Goal: Information Seeking & Learning: Learn about a topic

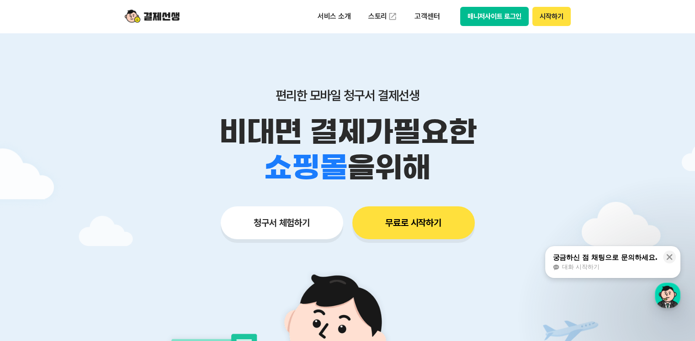
click at [401, 229] on button "무료로 시작하기" at bounding box center [413, 222] width 122 height 33
click at [332, 21] on p "서비스 소개" at bounding box center [334, 16] width 46 height 16
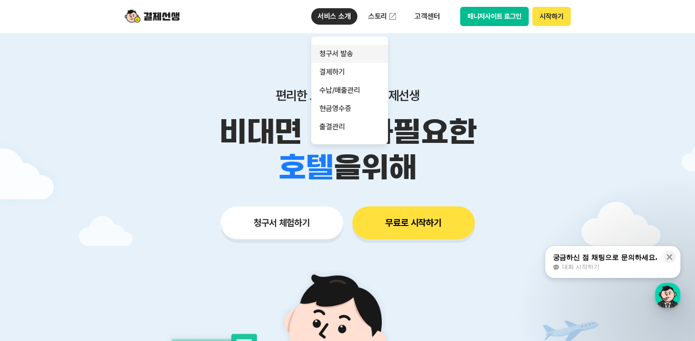
click at [335, 55] on link "청구서 발송" at bounding box center [349, 54] width 77 height 18
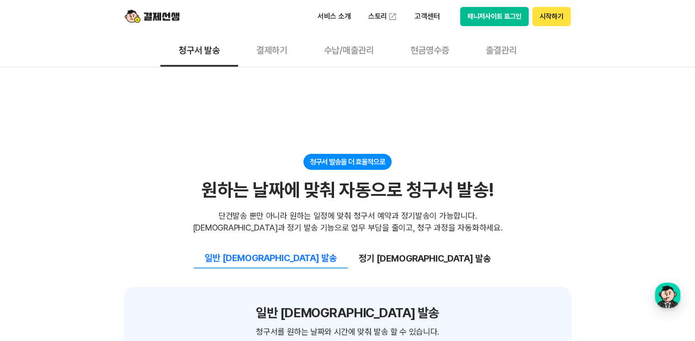
scroll to position [868, 0]
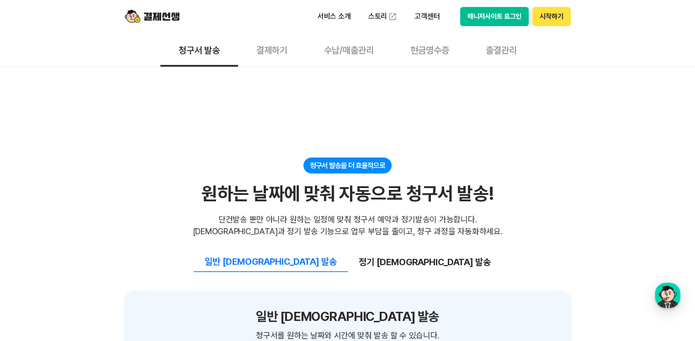
click at [360, 50] on button "수납/매출관리" at bounding box center [349, 50] width 86 height 34
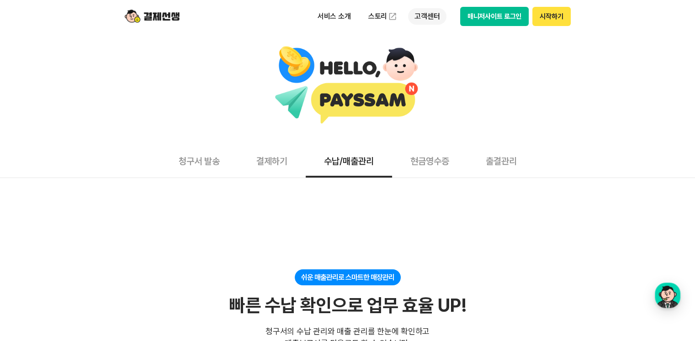
click at [420, 16] on p "고객센터" at bounding box center [427, 16] width 38 height 16
click at [423, 52] on link "자주 묻는 질문" at bounding box center [446, 54] width 77 height 18
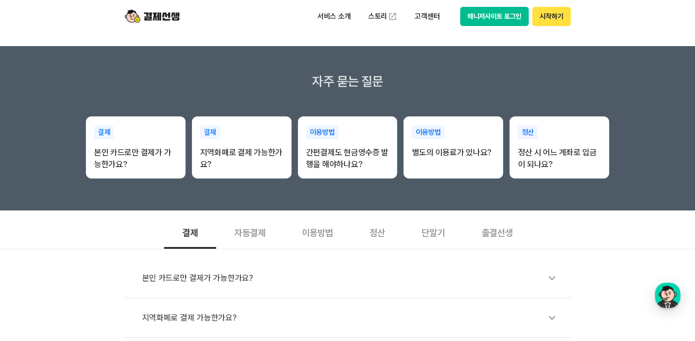
scroll to position [137, 0]
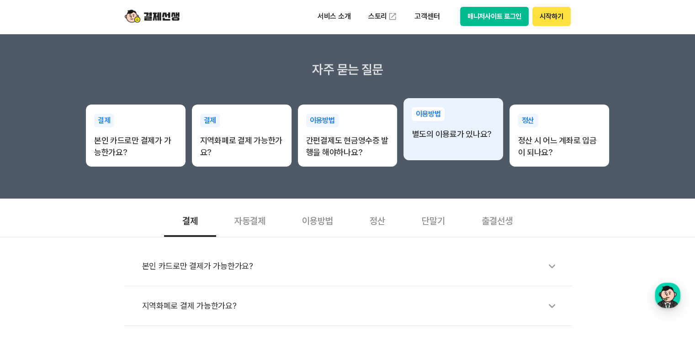
click at [429, 136] on p "별도의 이용료가 있나요?" at bounding box center [453, 134] width 83 height 12
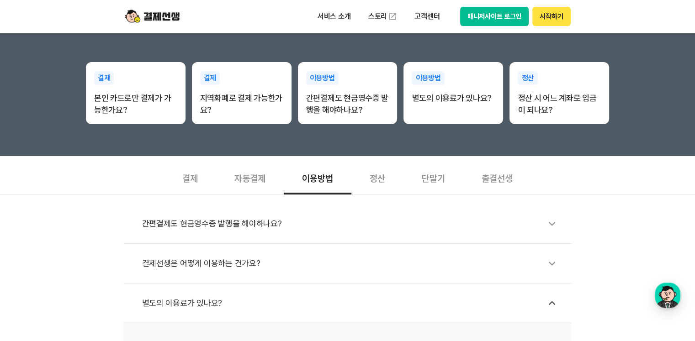
scroll to position [274, 0]
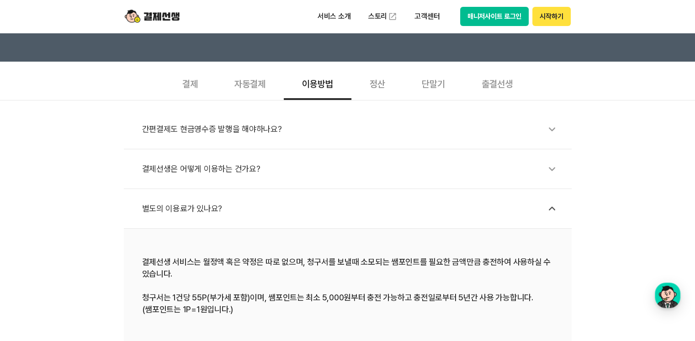
click at [181, 211] on div "별도의 이용료가 있나요?" at bounding box center [352, 208] width 420 height 21
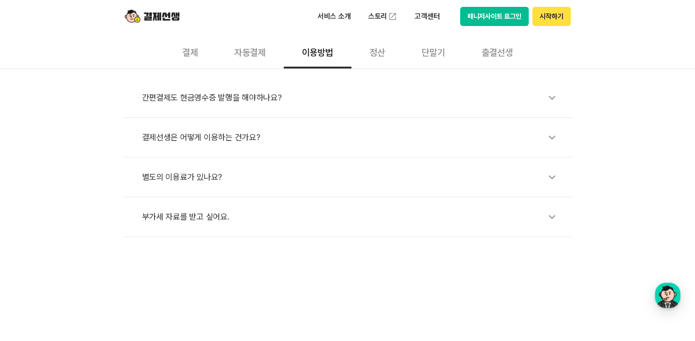
scroll to position [320, 0]
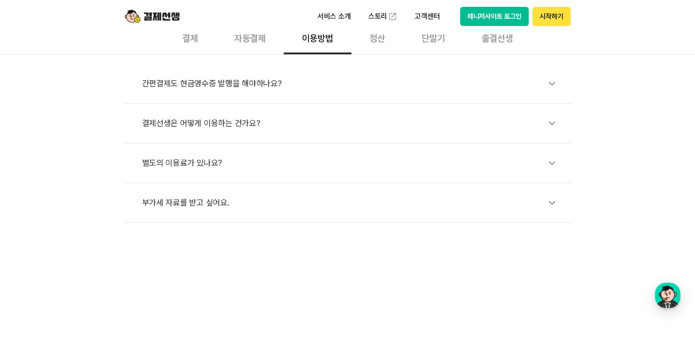
click at [186, 165] on div "별도의 이용료가 있나요?" at bounding box center [352, 163] width 420 height 21
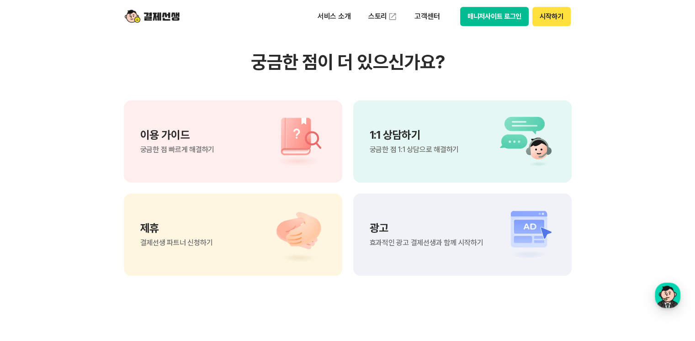
scroll to position [777, 0]
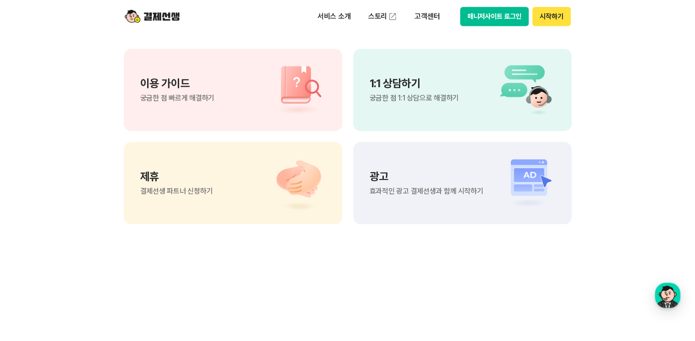
click at [190, 191] on span "결제선생 파트너 신청하기" at bounding box center [176, 191] width 73 height 7
click at [429, 17] on p "고객센터" at bounding box center [427, 16] width 38 height 16
click at [387, 86] on p "1:1 상담하기" at bounding box center [414, 83] width 89 height 11
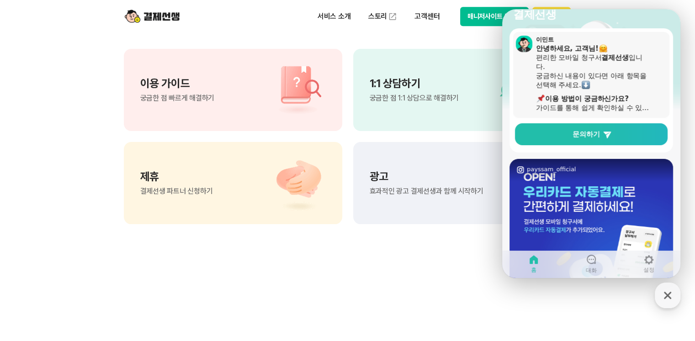
scroll to position [65, 0]
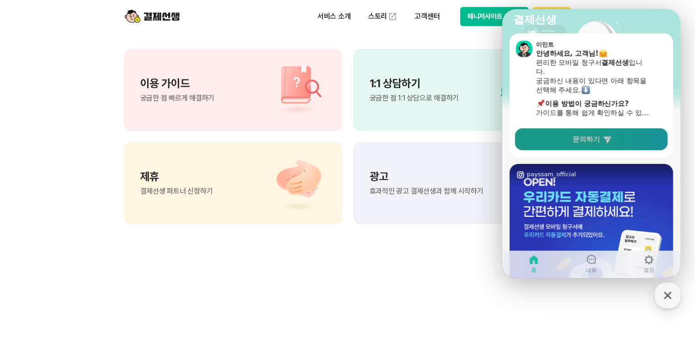
click at [589, 130] on link "문의하기" at bounding box center [591, 139] width 153 height 22
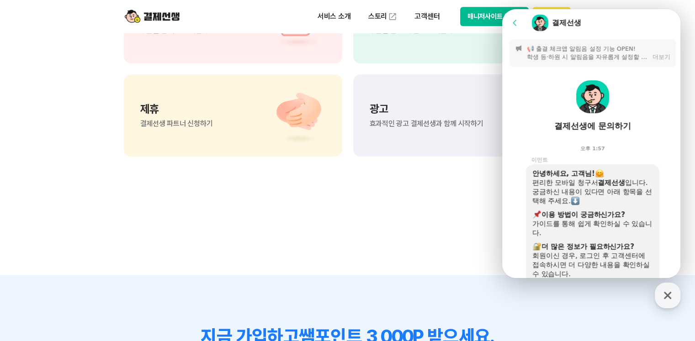
scroll to position [777, 0]
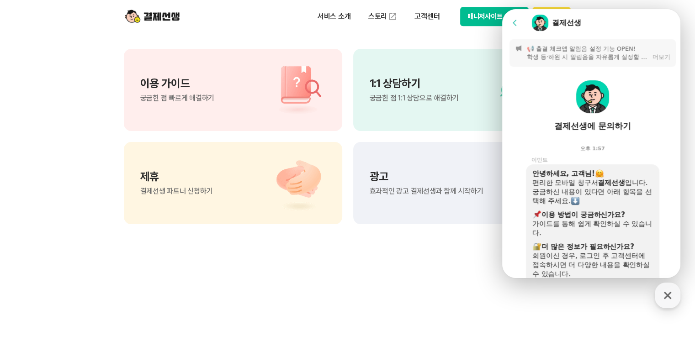
click at [660, 149] on div "오후 1:57" at bounding box center [592, 147] width 181 height 18
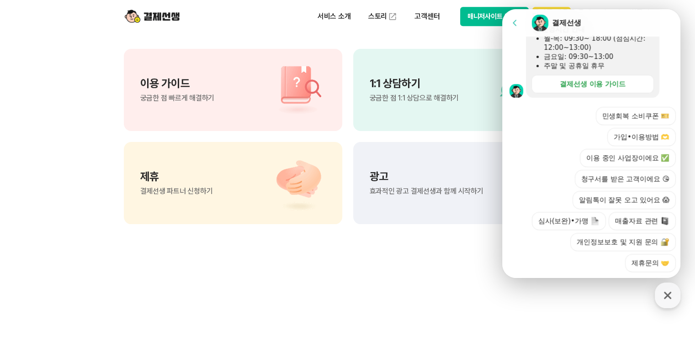
click at [545, 248] on div "민생회복 소비쿠폰 🎫 가입•이용방법 🫶 이용 중인 사업장이에요 ✅ 청구서를 받은 고객이에요 😘 알림톡이 잘못 오고 있어요 😱 심사(보완)•가맹…" at bounding box center [600, 189] width 151 height 165
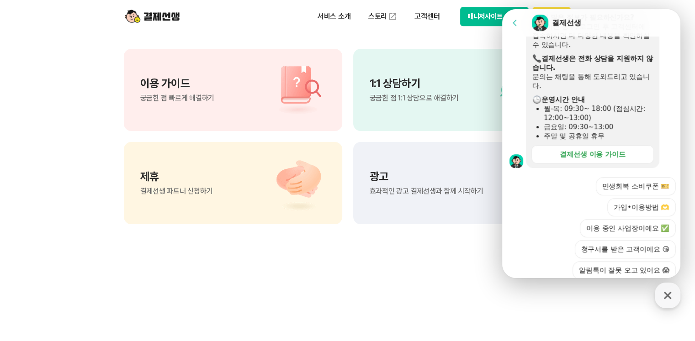
scroll to position [163, 0]
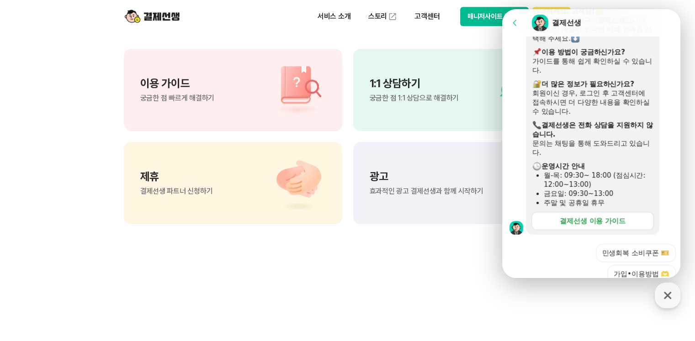
click at [560, 219] on div "결제선생 이용 가이드" at bounding box center [593, 221] width 66 height 9
drag, startPoint x: 668, startPoint y: 302, endPoint x: 662, endPoint y: 298, distance: 7.0
click at [667, 302] on icon "button" at bounding box center [667, 295] width 16 height 16
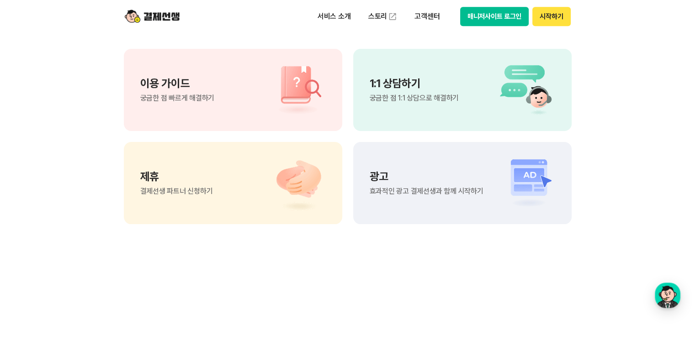
click at [428, 188] on span "효과적인 광고 결제선생과 함께 시작하기" at bounding box center [427, 191] width 114 height 7
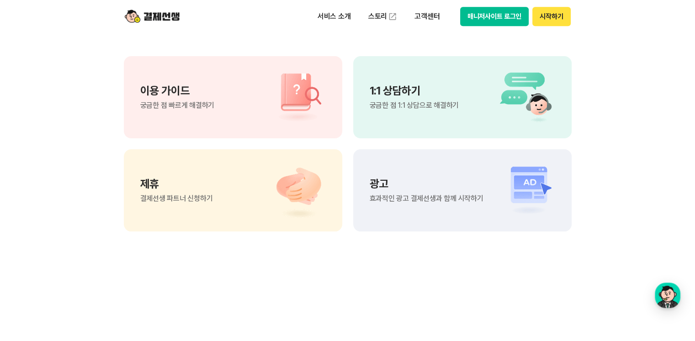
scroll to position [640, 0]
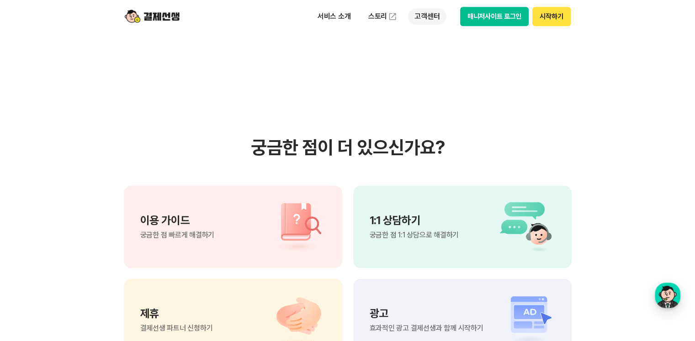
click at [433, 15] on p "고객센터" at bounding box center [427, 16] width 38 height 16
click at [349, 16] on p "서비스 소개" at bounding box center [334, 16] width 46 height 16
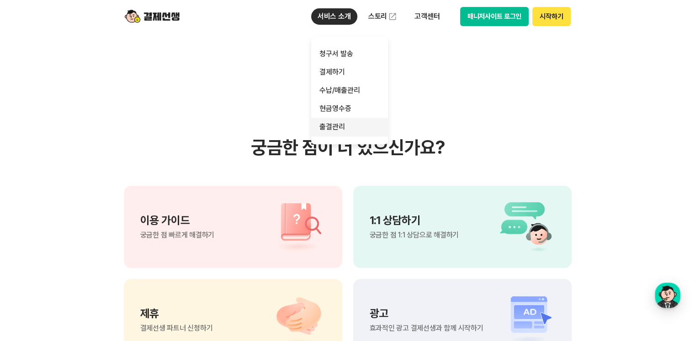
click at [342, 131] on link "출결관리" at bounding box center [349, 127] width 77 height 18
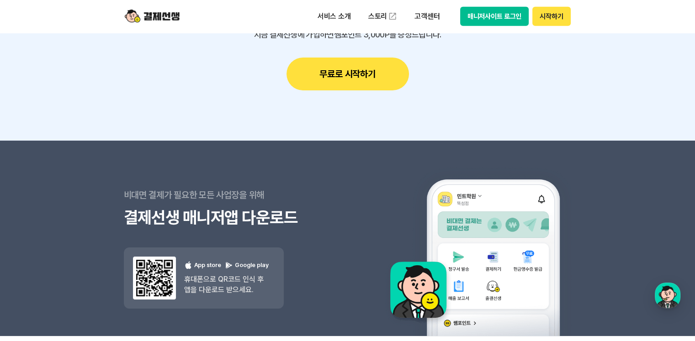
scroll to position [2490, 0]
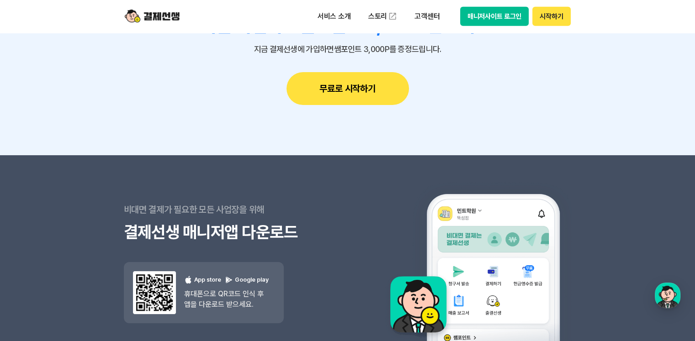
click at [344, 96] on button "무료로 시작하기" at bounding box center [347, 88] width 122 height 33
click at [320, 133] on section "지금 가입하고 쌤포인트 3,000P 받으세요. 지금 결제선생에 가입하면 쌤포인트 3,000P를 증정드립니다. 무료로 시작하기" at bounding box center [347, 59] width 695 height 191
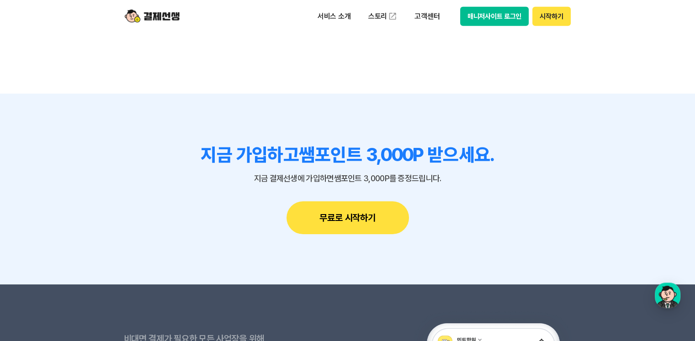
scroll to position [2353, 0]
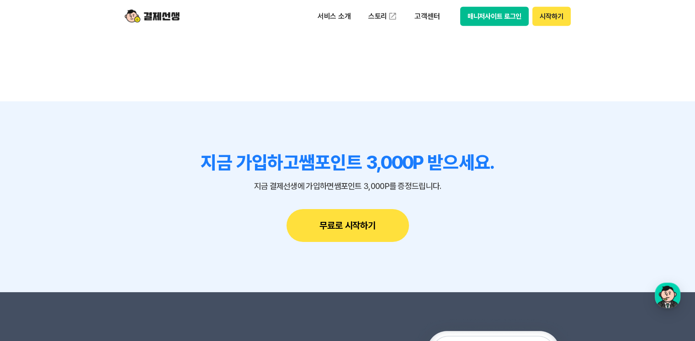
click at [551, 17] on button "시작하기" at bounding box center [551, 16] width 38 height 19
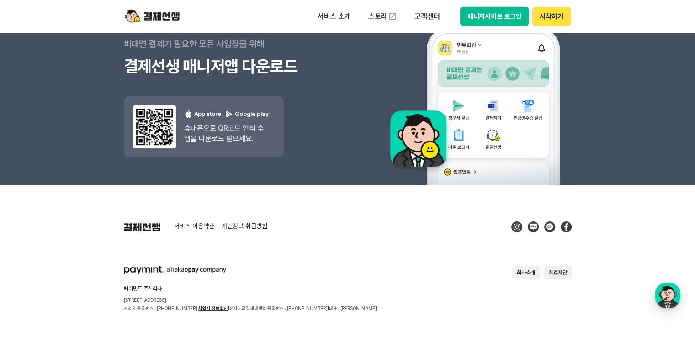
scroll to position [2673, 0]
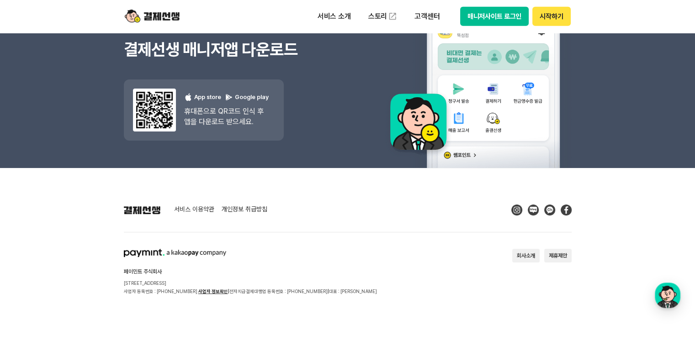
click at [552, 258] on button "제휴제안" at bounding box center [557, 256] width 27 height 14
